Goal: Information Seeking & Learning: Learn about a topic

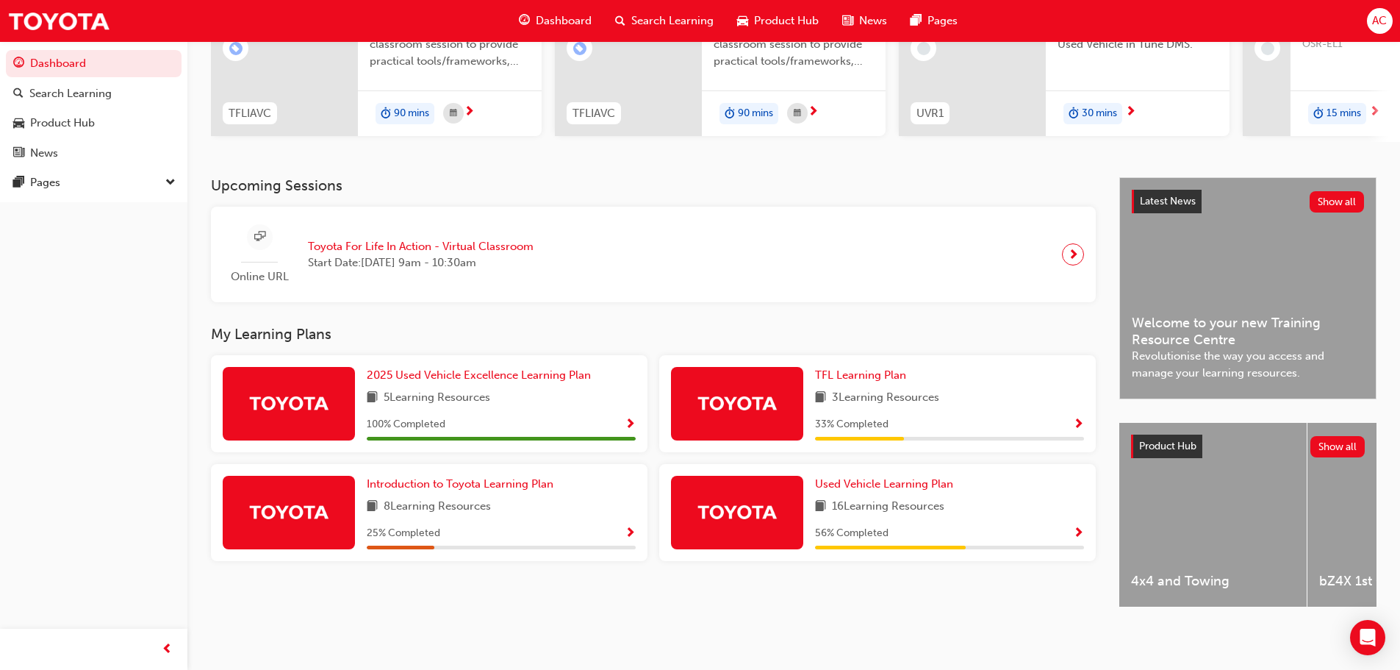
scroll to position [209, 0]
click at [505, 475] on link "Introduction to Toyota Learning Plan" at bounding box center [463, 483] width 193 height 17
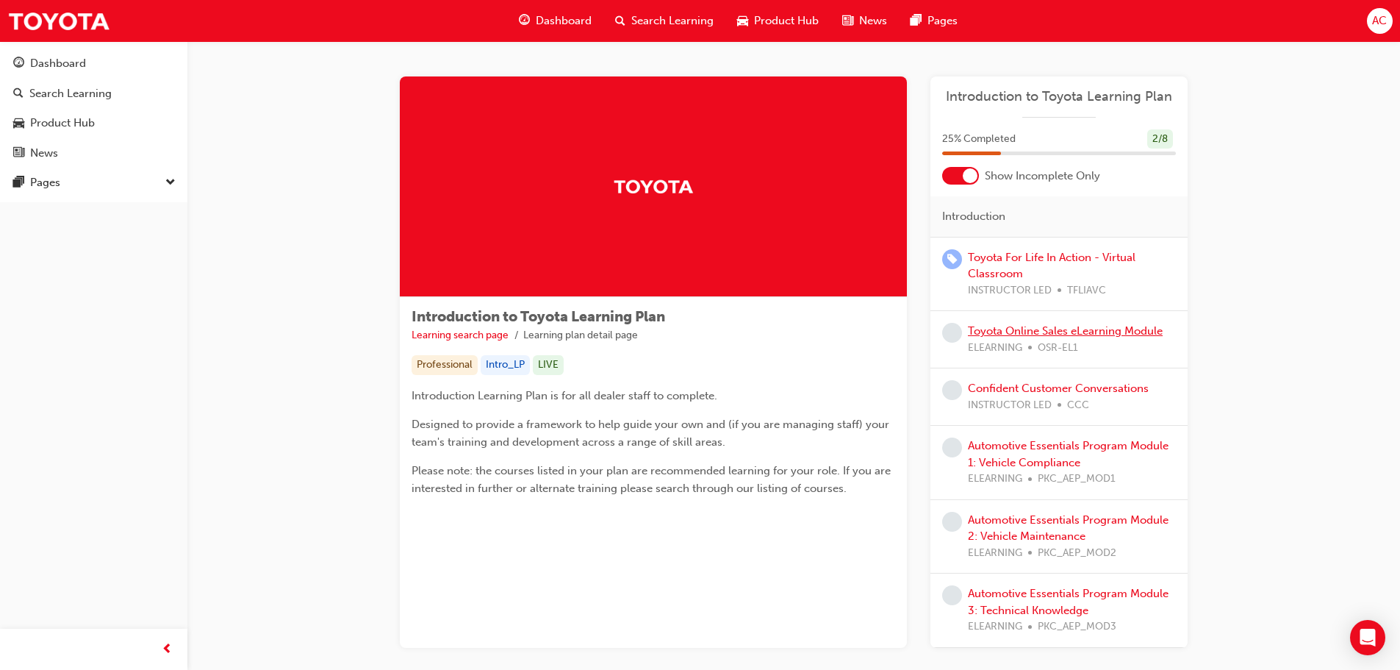
click at [1119, 332] on link "Toyota Online Sales eLearning Module" at bounding box center [1065, 330] width 195 height 13
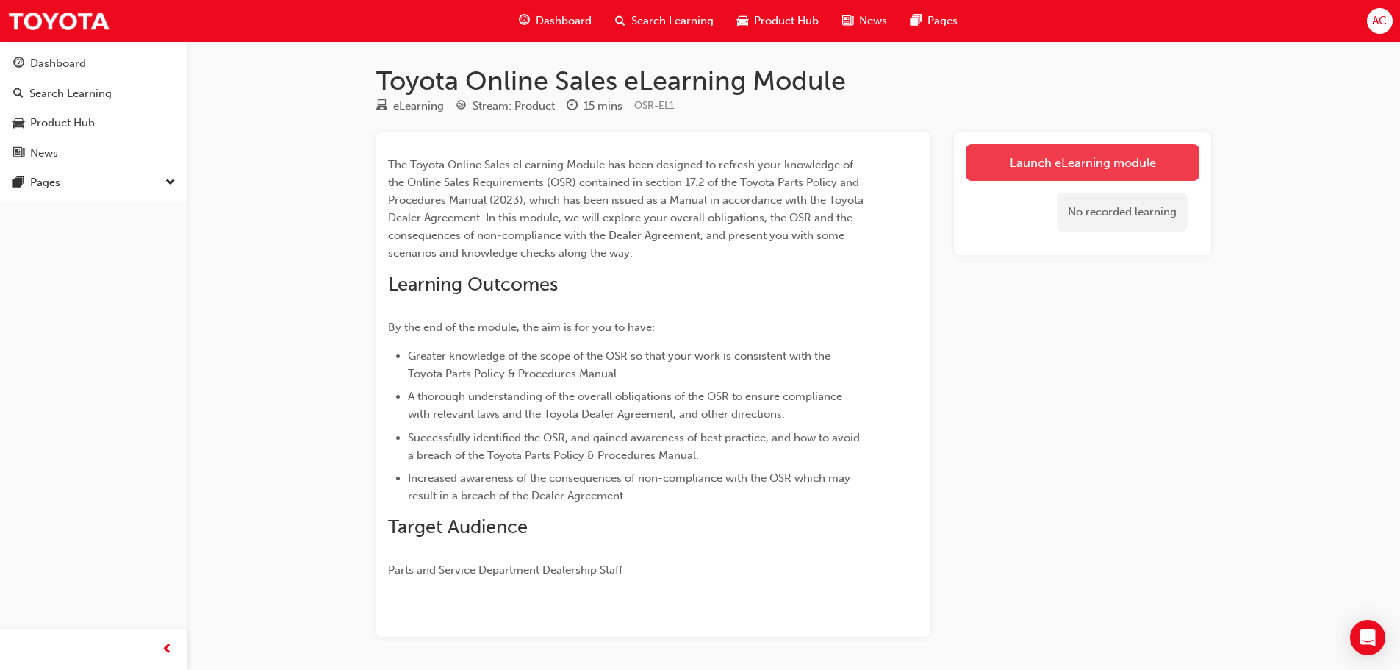
click at [1064, 162] on link "Launch eLearning module" at bounding box center [1083, 162] width 234 height 37
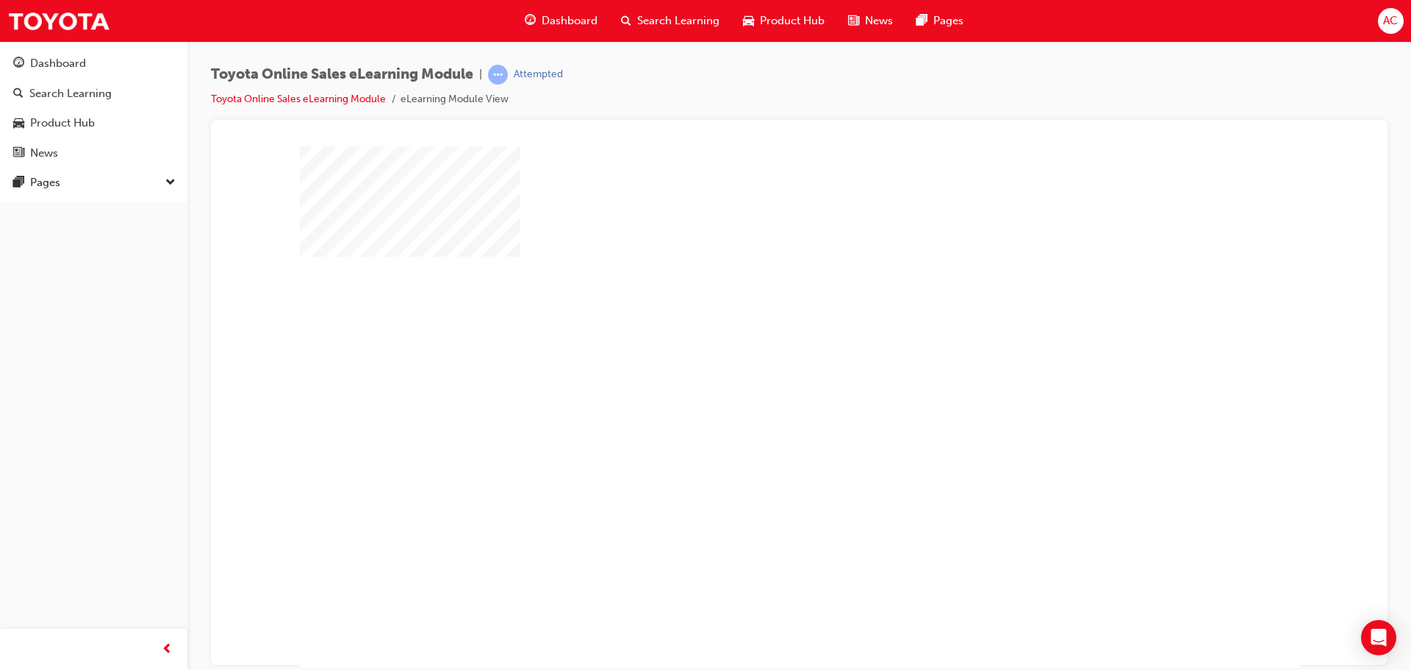
click at [757, 364] on div "play" at bounding box center [757, 364] width 0 height 0
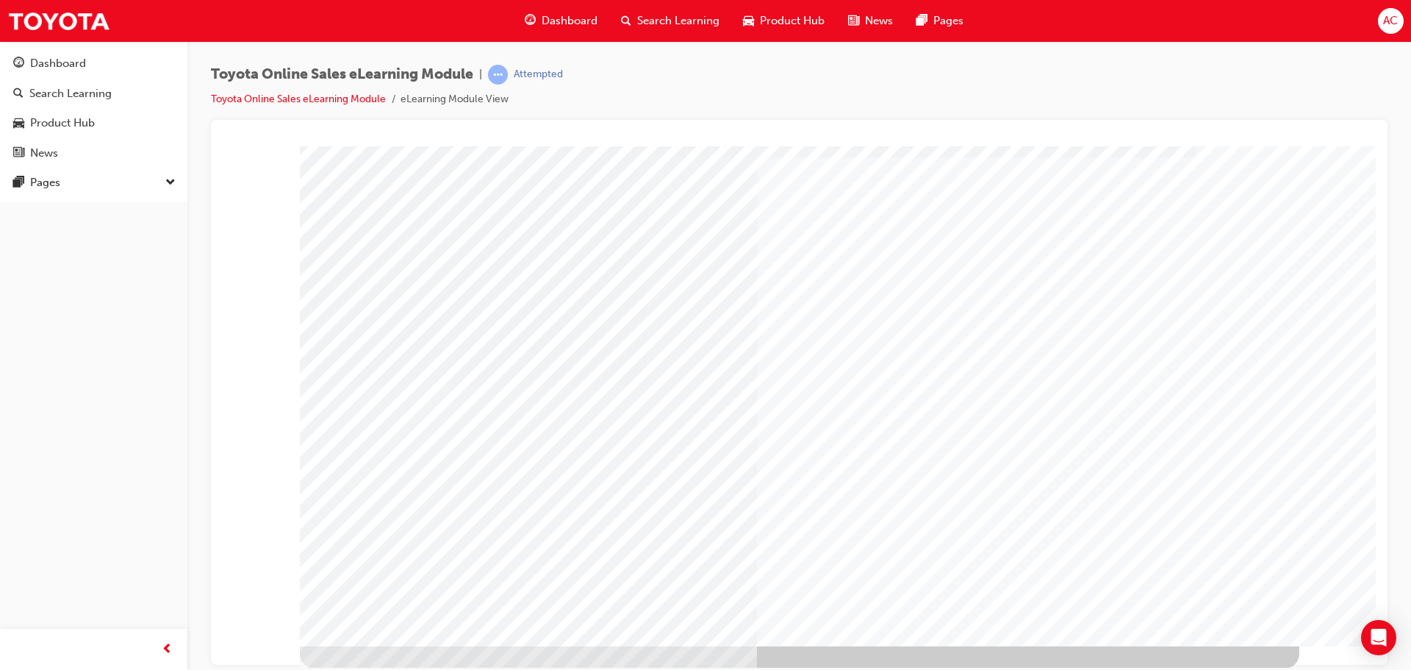
scroll to position [30, 0]
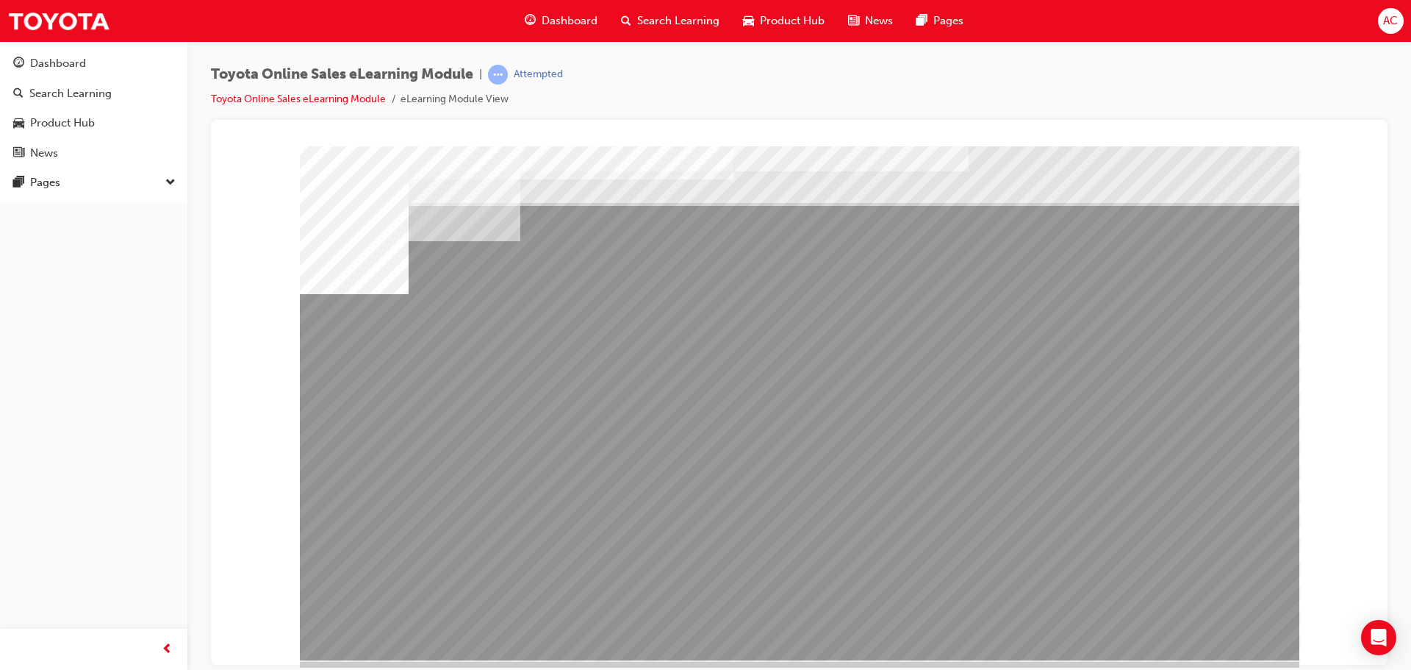
scroll to position [30, 0]
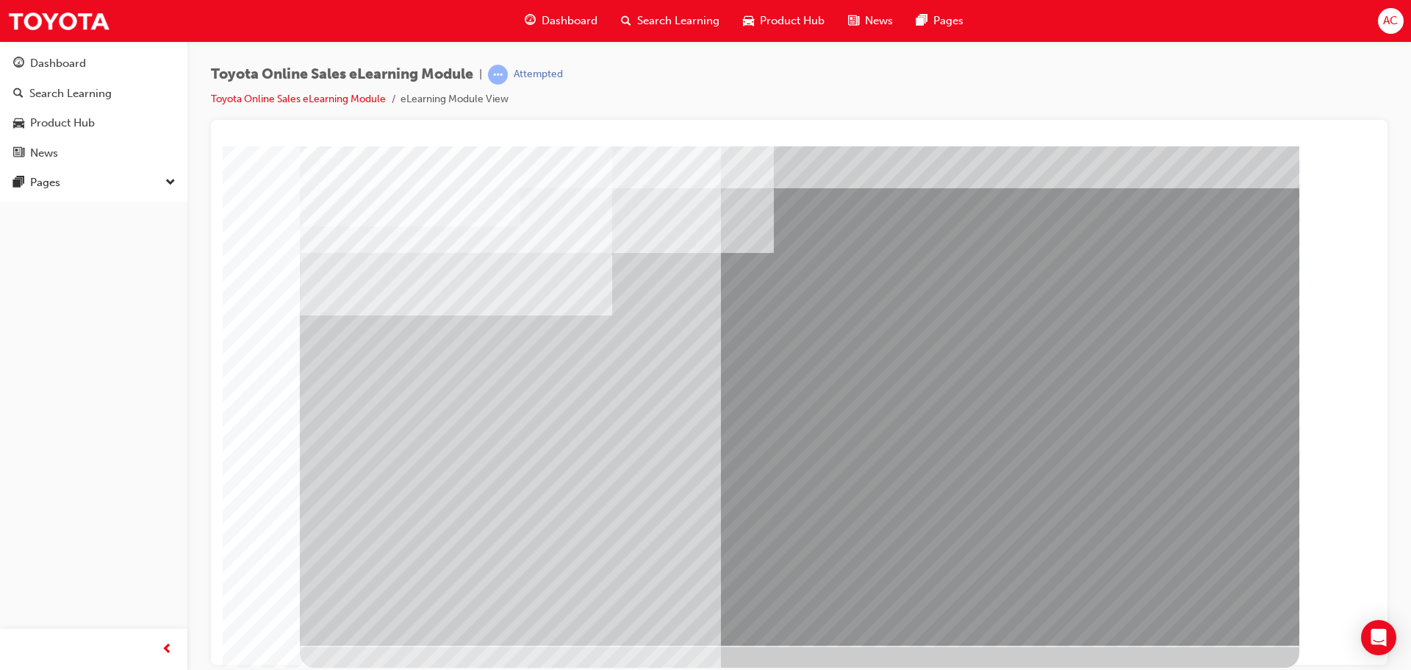
scroll to position [0, 0]
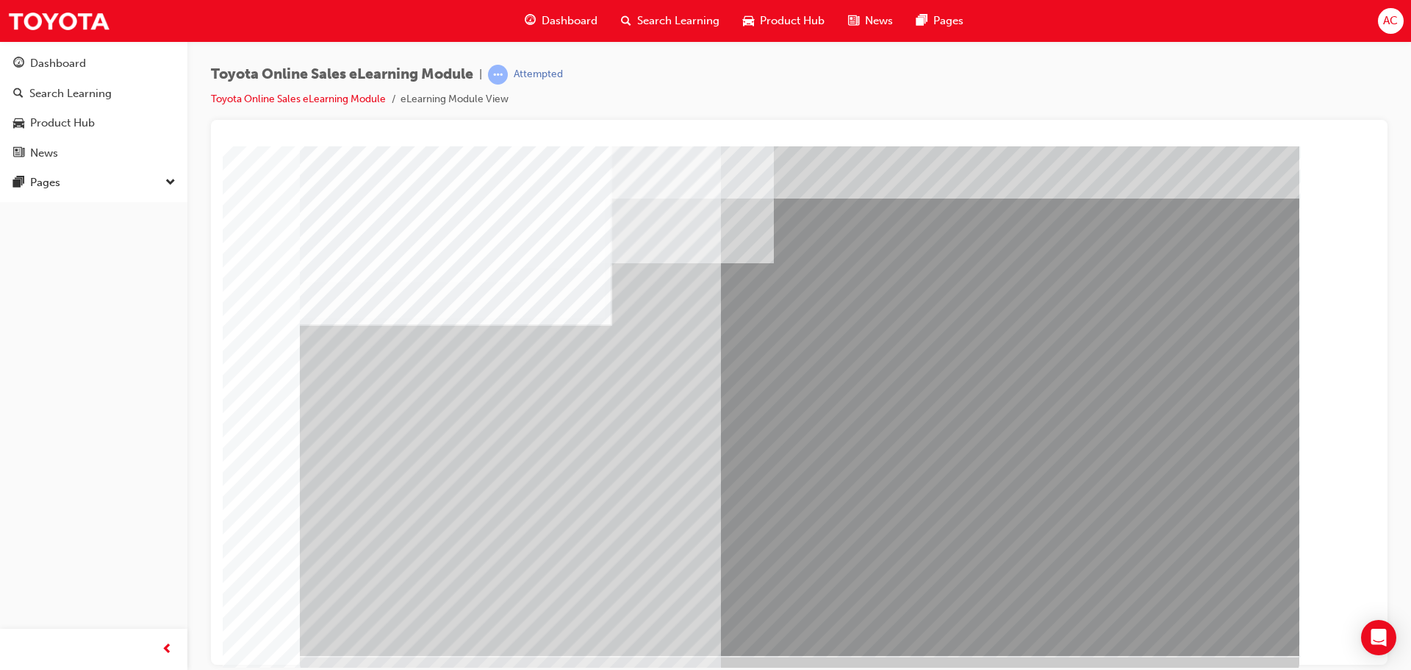
scroll to position [30, 0]
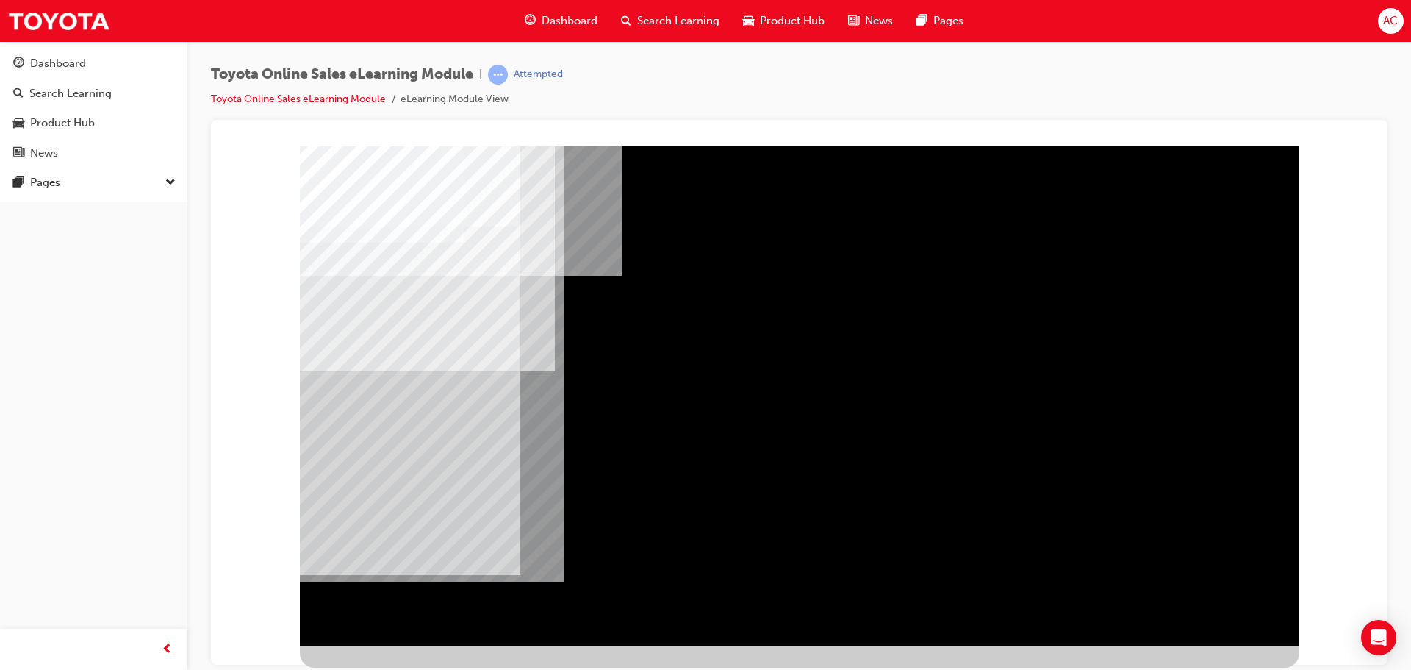
scroll to position [0, 0]
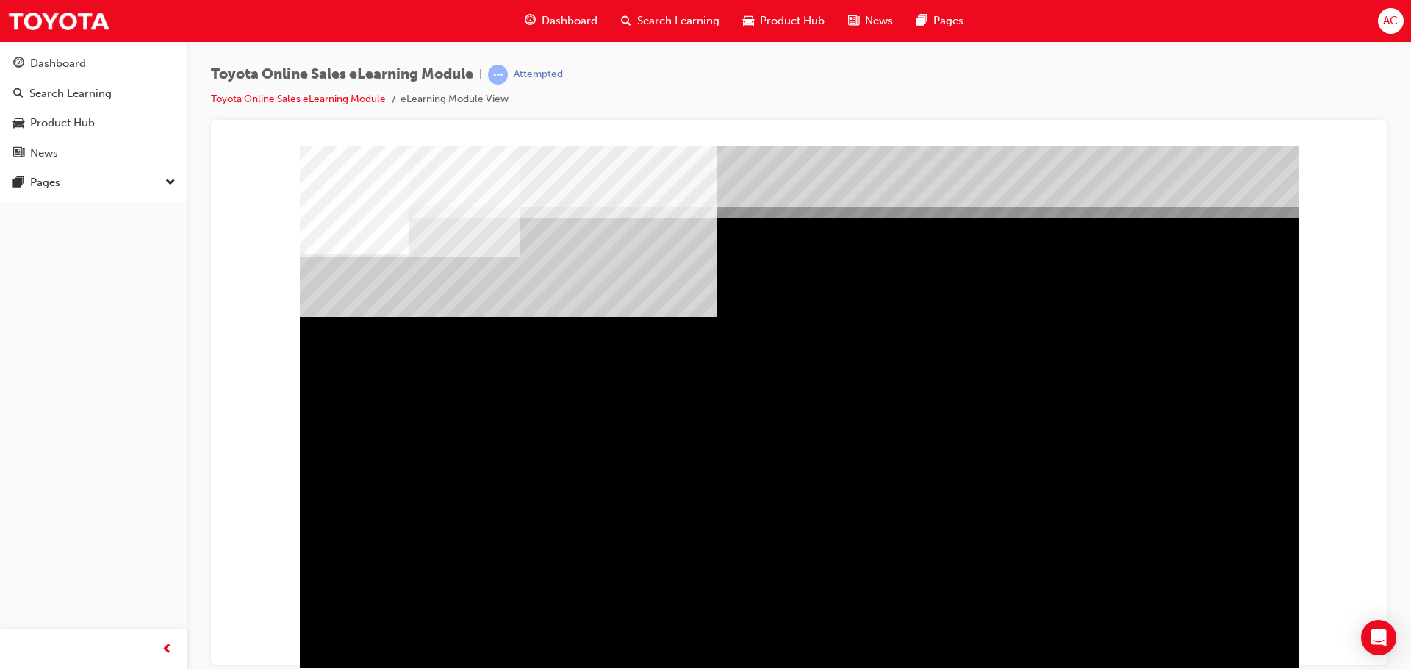
drag, startPoint x: 918, startPoint y: 477, endPoint x: 726, endPoint y: 473, distance: 191.9
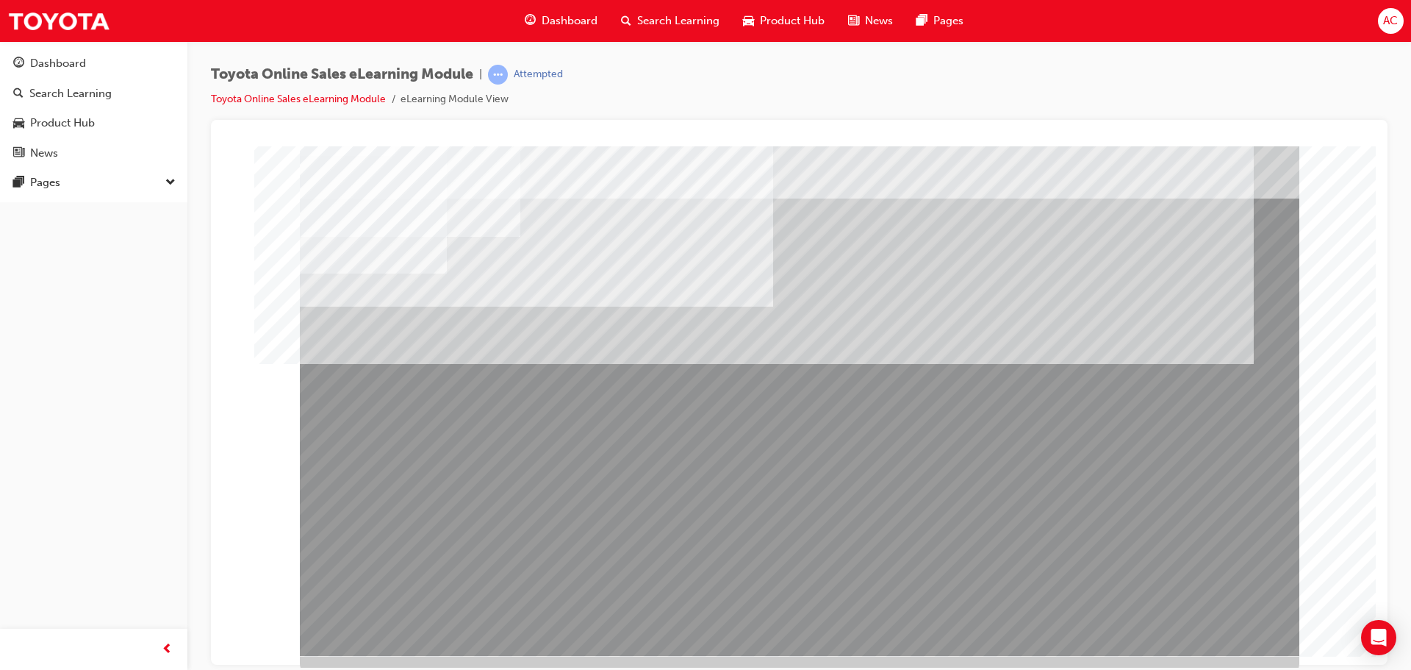
scroll to position [30, 0]
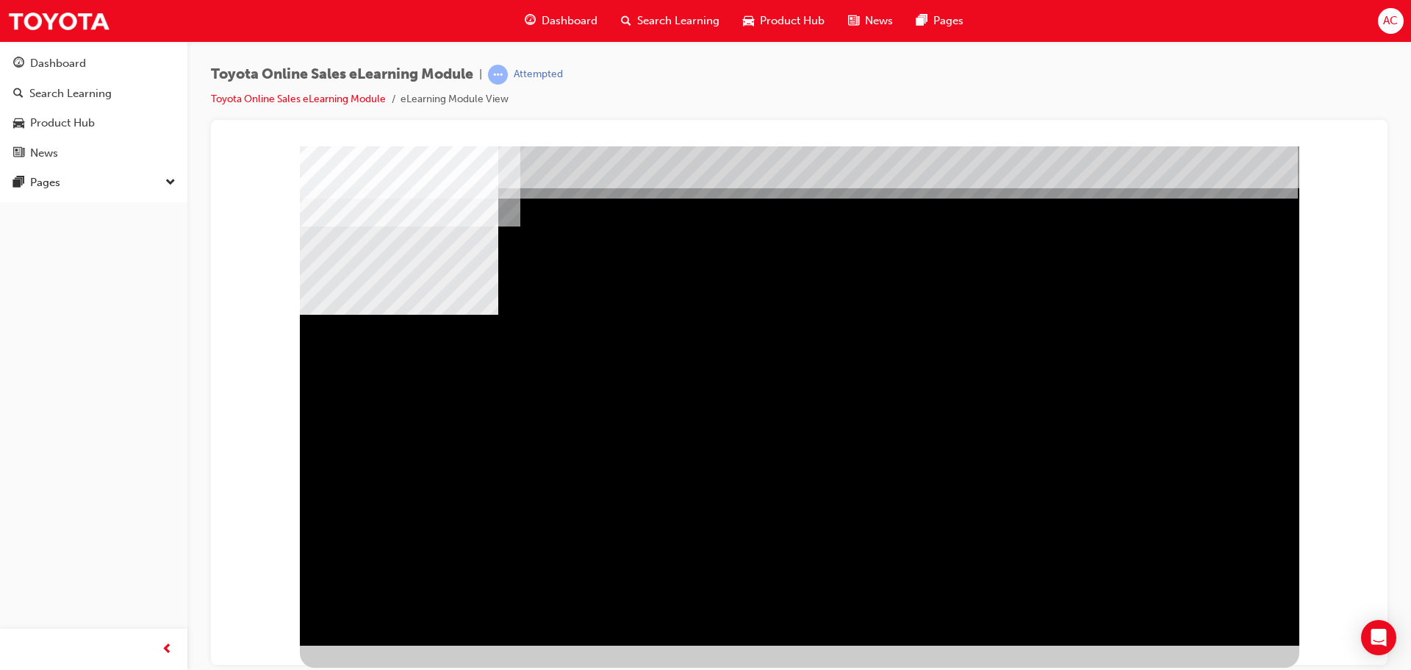
scroll to position [0, 0]
